Goal: Task Accomplishment & Management: Use online tool/utility

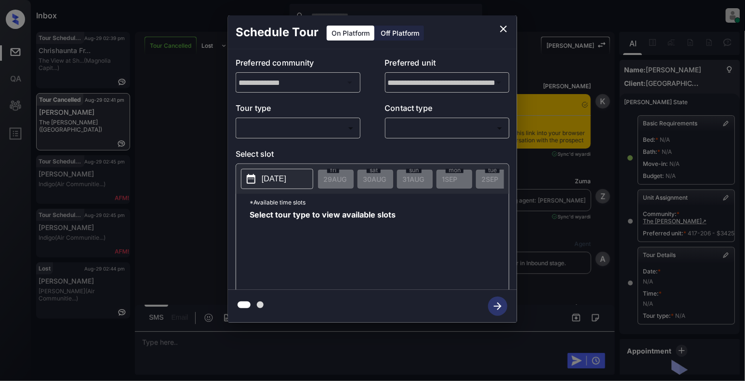
scroll to position [103, 0]
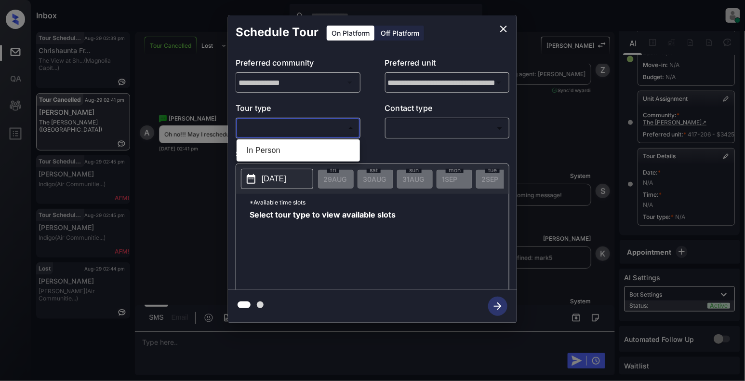
click at [321, 127] on body "Inbox Cynthia Montañez Online Set yourself offline Set yourself on break Profil…" at bounding box center [372, 190] width 745 height 381
click at [274, 154] on li "In Person" at bounding box center [298, 150] width 118 height 17
type input "********"
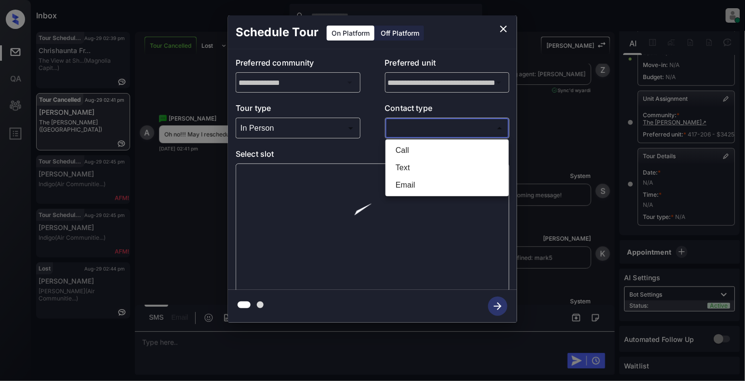
click at [461, 124] on body "Inbox Cynthia Montañez Online Set yourself offline Set yourself on break Profil…" at bounding box center [372, 190] width 745 height 381
click at [419, 172] on li "Text" at bounding box center [447, 167] width 118 height 17
type input "****"
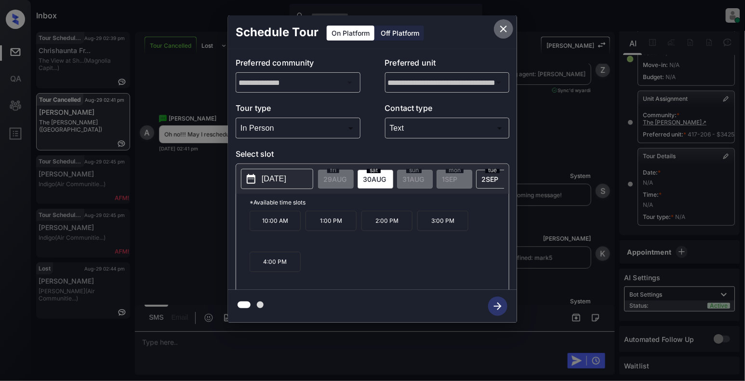
click at [504, 27] on icon "close" at bounding box center [503, 29] width 7 height 7
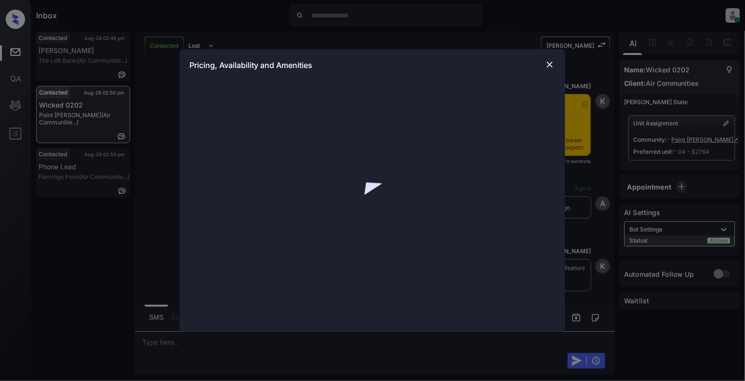
scroll to position [968, 0]
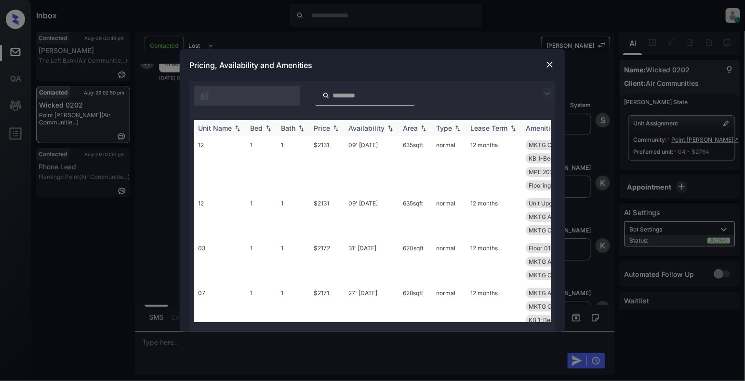
click at [266, 127] on img at bounding box center [268, 128] width 10 height 7
click at [271, 128] on img at bounding box center [268, 128] width 10 height 7
click at [266, 128] on img at bounding box center [268, 127] width 10 height 7
click at [268, 126] on img at bounding box center [268, 128] width 10 height 7
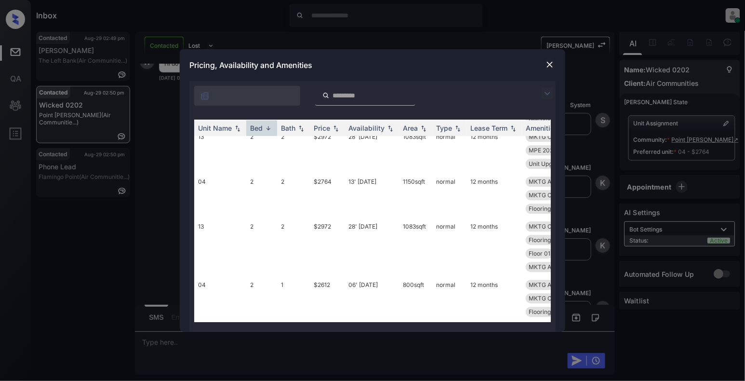
scroll to position [642, 0]
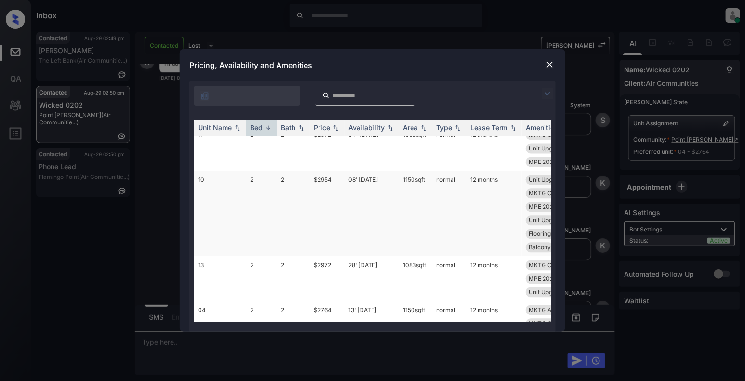
click at [253, 210] on td "2" at bounding box center [261, 213] width 31 height 85
click at [548, 67] on img at bounding box center [550, 65] width 10 height 10
